Goal: Contribute content: Contribute content

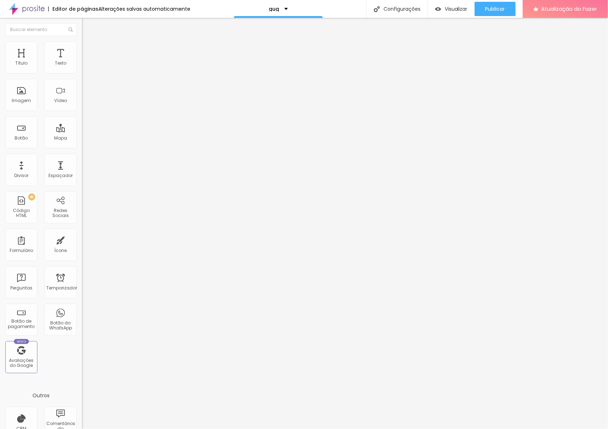
click at [86, 61] on font "Trocar imagem" at bounding box center [103, 58] width 35 height 6
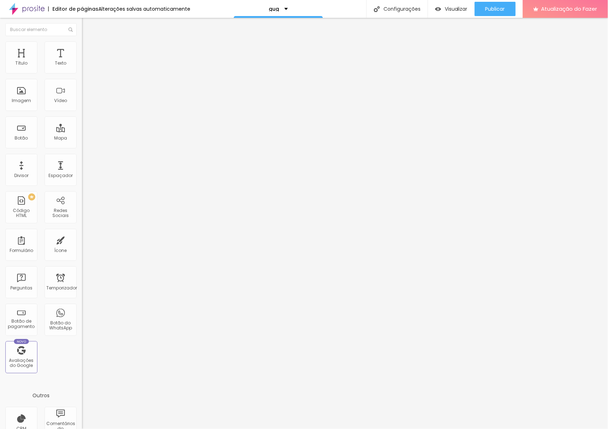
click at [498, 7] on font "Publicar" at bounding box center [496, 8] width 20 height 7
click at [448, 7] on font "Visualizar" at bounding box center [456, 8] width 23 height 7
click at [88, 48] on font "Estilo" at bounding box center [93, 46] width 11 height 6
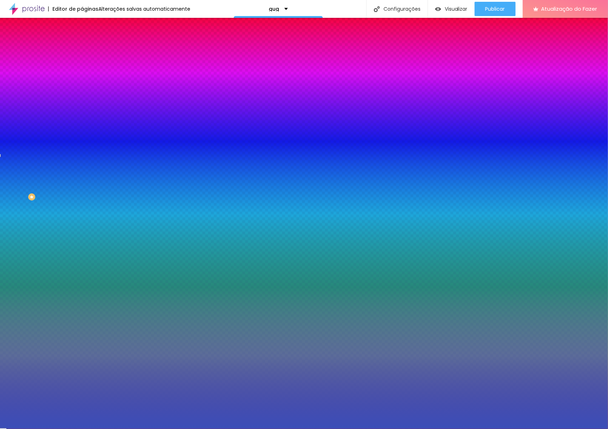
click at [88, 50] on font "Avançado" at bounding box center [100, 53] width 24 height 6
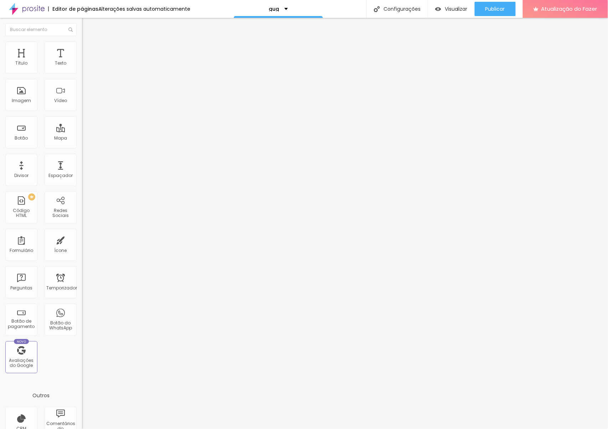
click at [82, 41] on img at bounding box center [85, 37] width 6 height 6
click at [82, 65] on span "Encaixotado" at bounding box center [96, 62] width 28 height 6
click at [87, 24] on img "button" at bounding box center [90, 26] width 6 height 6
click at [87, 26] on img "button" at bounding box center [90, 26] width 6 height 6
click at [497, 5] on font "Publicar" at bounding box center [496, 8] width 20 height 7
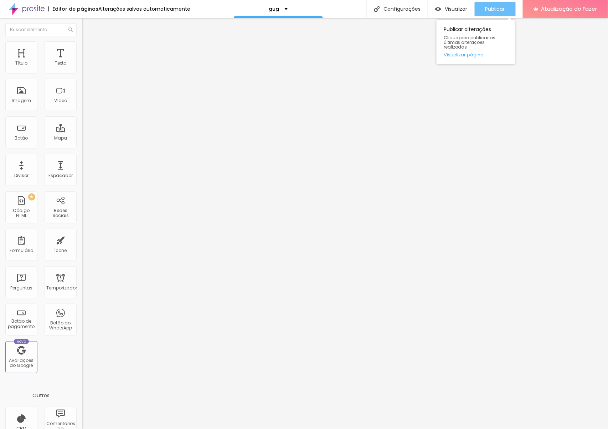
click at [496, 11] on font "Publicar" at bounding box center [496, 8] width 20 height 7
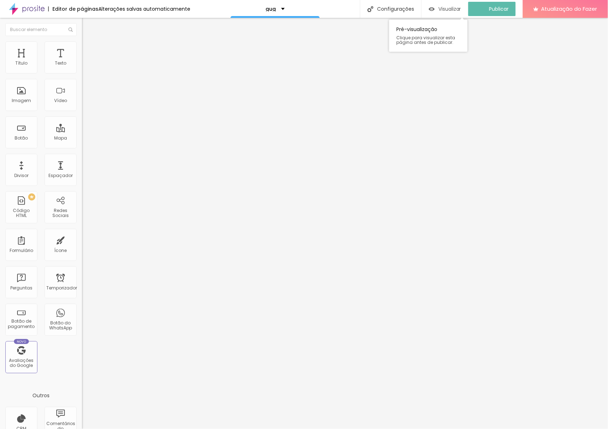
click at [460, 10] on font "Visualizar" at bounding box center [450, 8] width 23 height 7
